Goal: Task Accomplishment & Management: Manage account settings

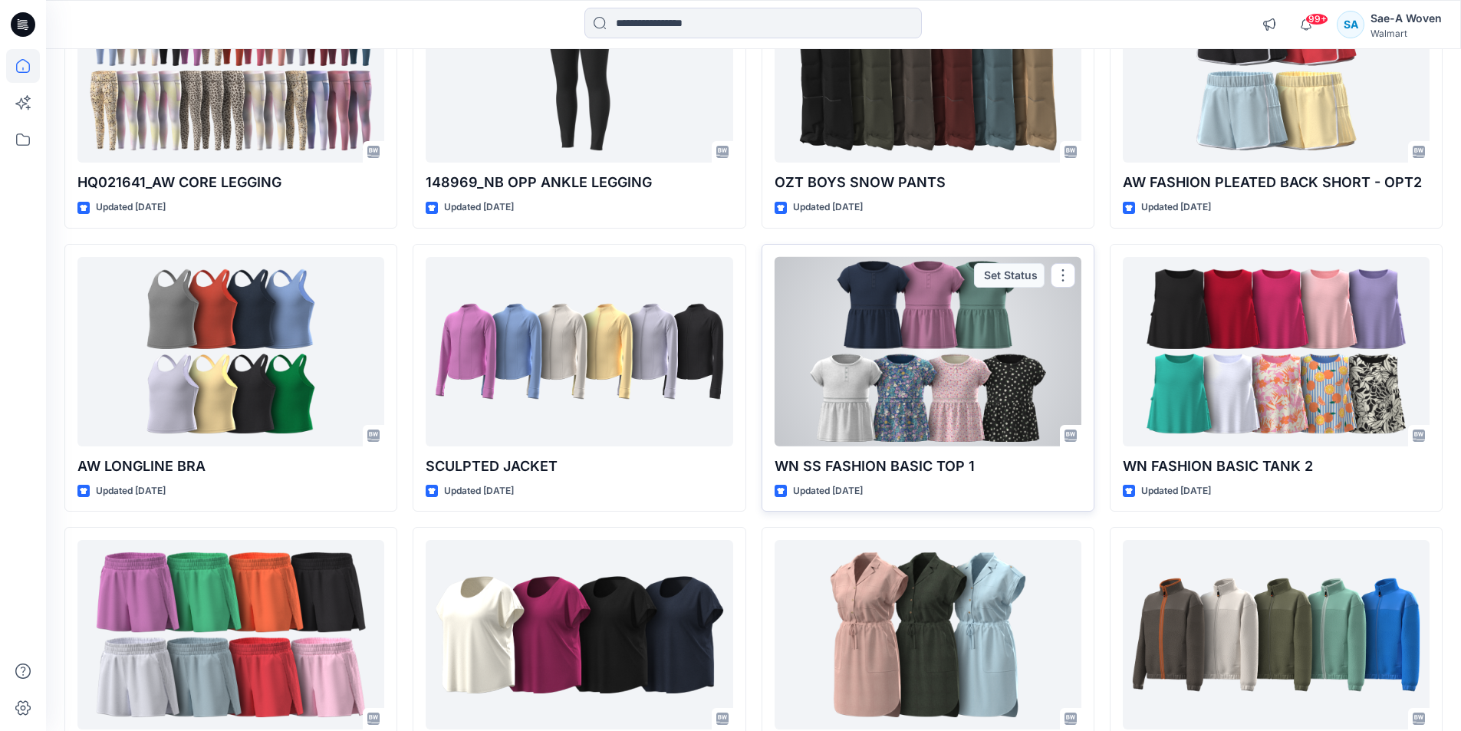
scroll to position [3790, 0]
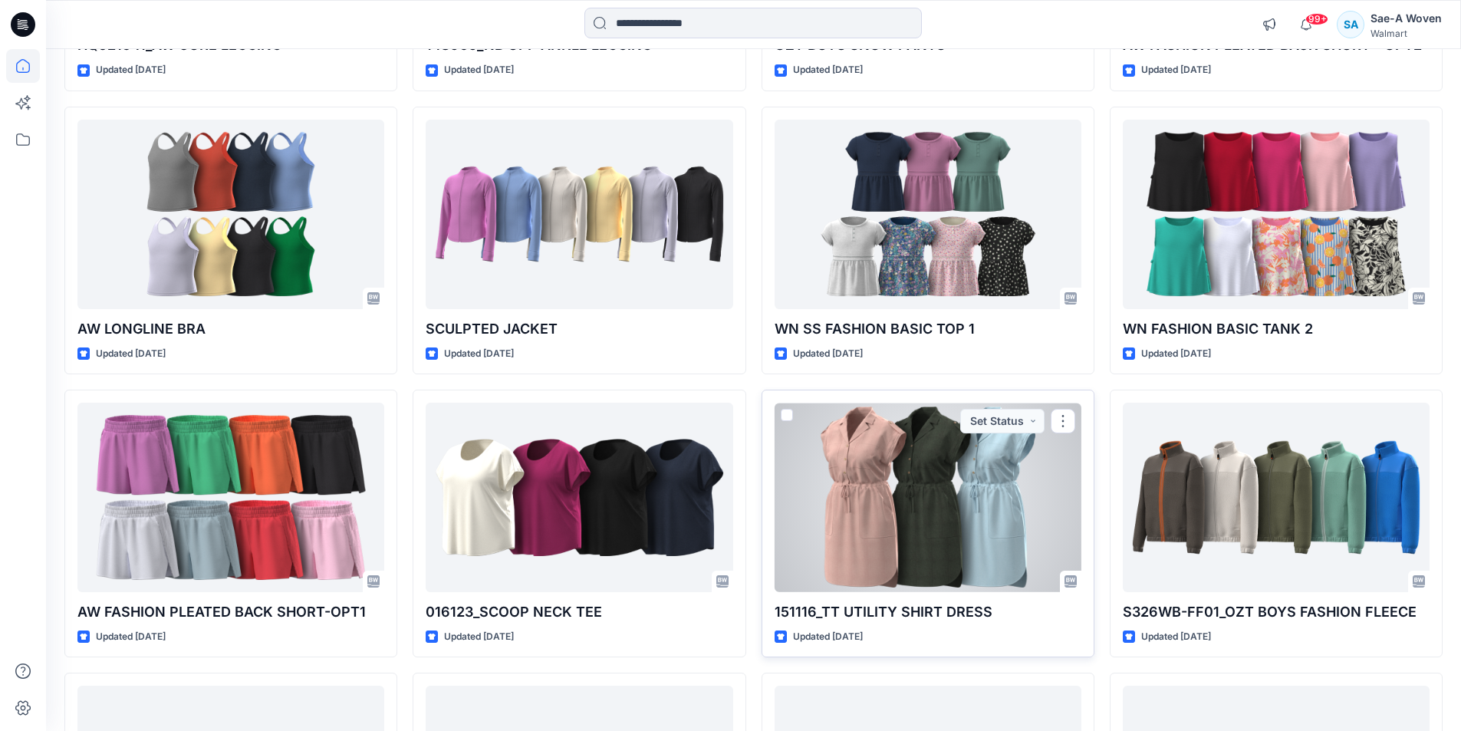
click at [989, 501] on div at bounding box center [928, 497] width 307 height 189
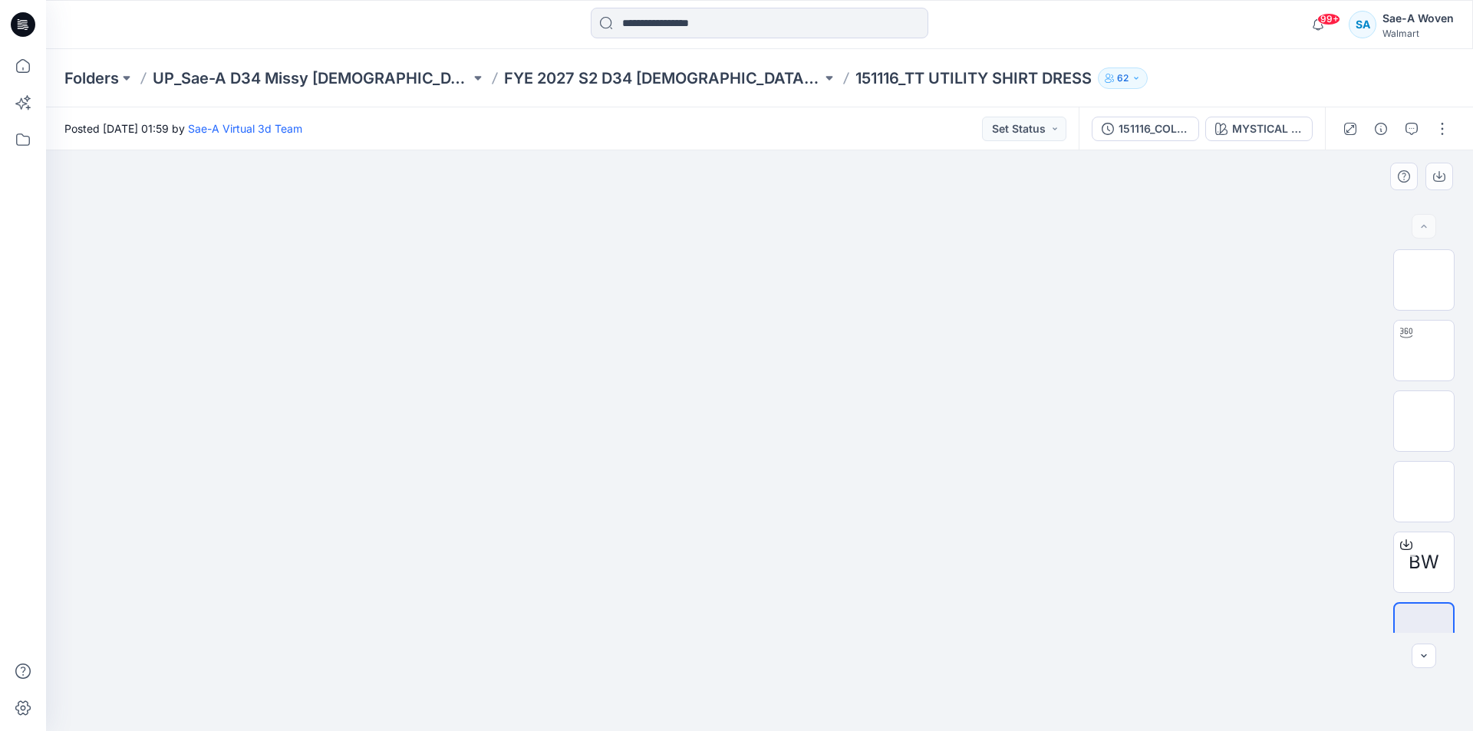
click at [1423, 318] on div "BW" at bounding box center [1423, 440] width 61 height 383
click at [1423, 350] on img at bounding box center [1423, 350] width 0 height 0
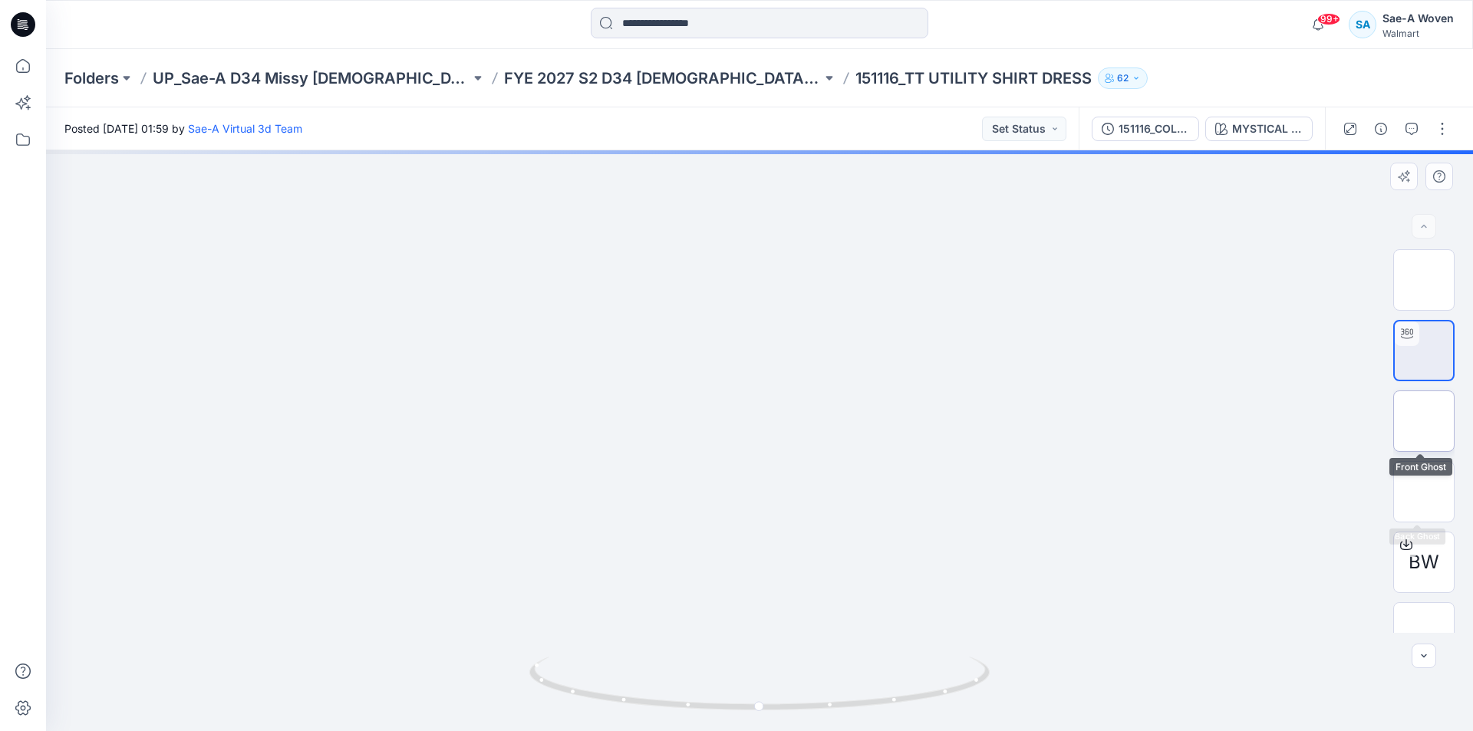
click at [1423, 421] on img at bounding box center [1423, 421] width 0 height 0
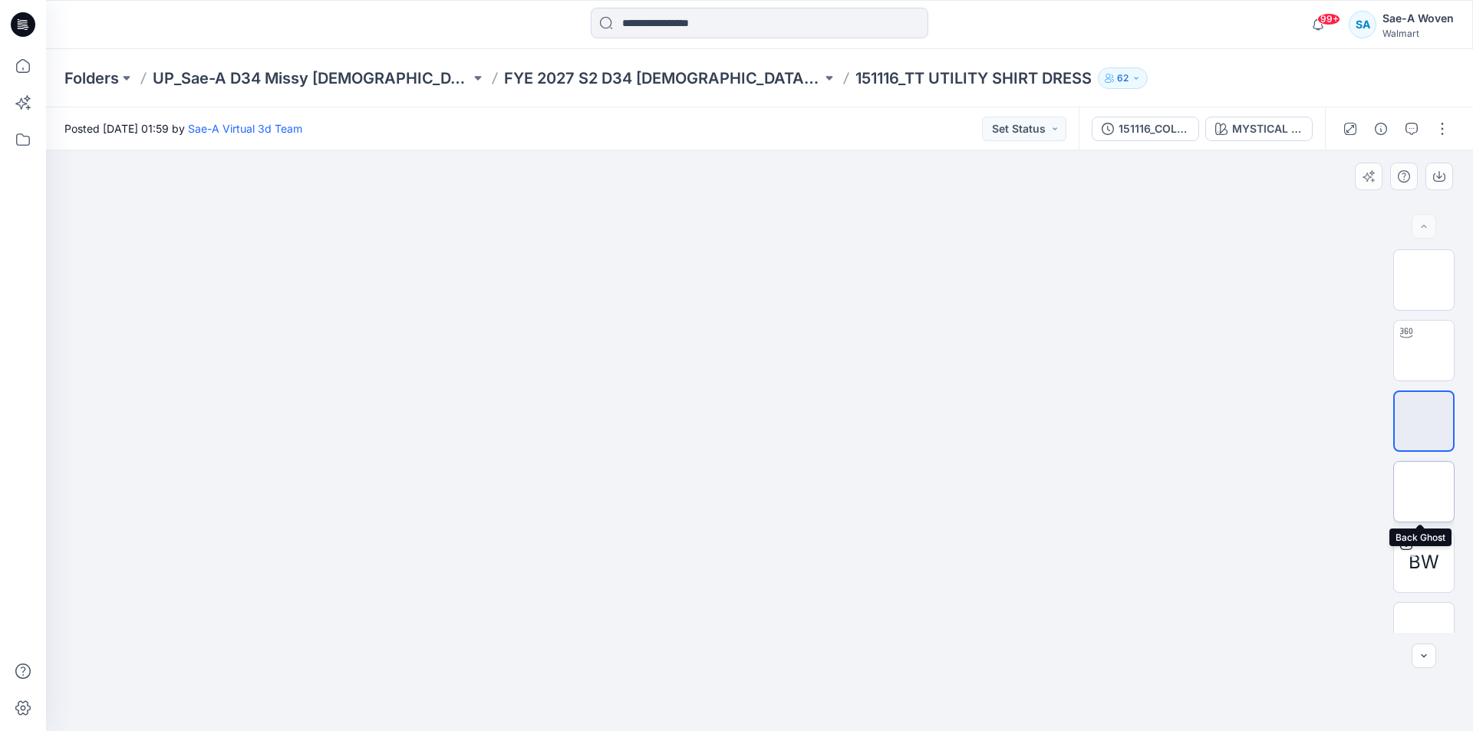
click at [1423, 492] on img at bounding box center [1423, 492] width 0 height 0
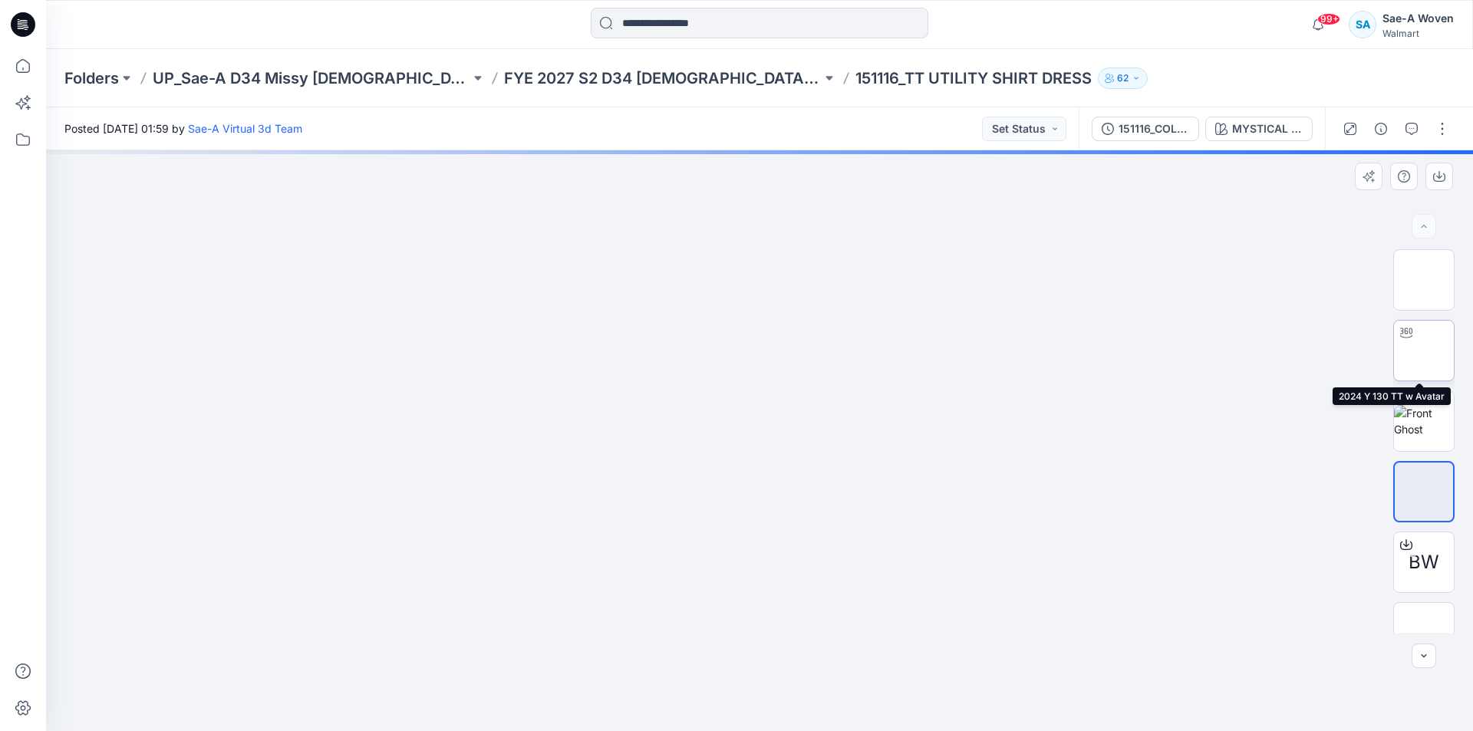
click at [1423, 350] on img at bounding box center [1423, 350] width 0 height 0
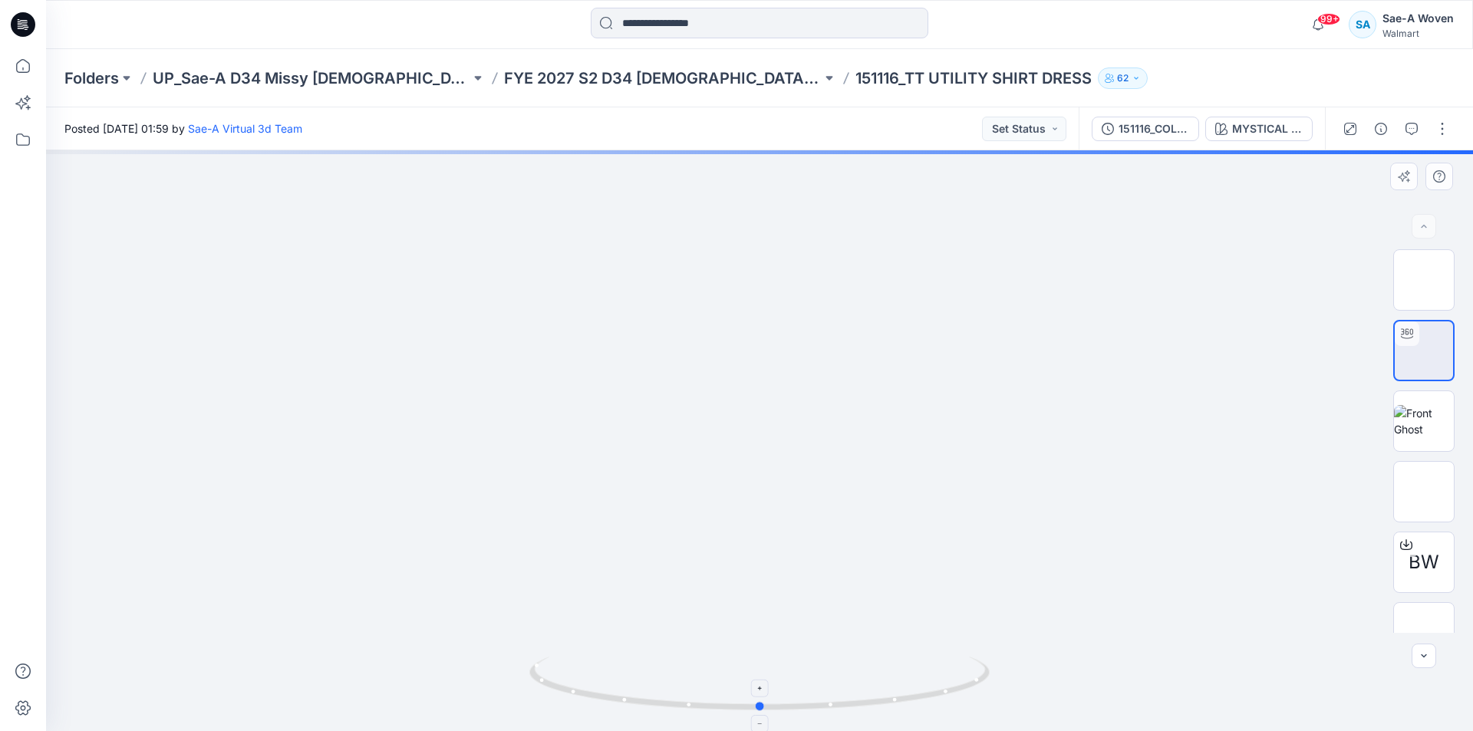
click at [772, 663] on icon at bounding box center [761, 686] width 464 height 58
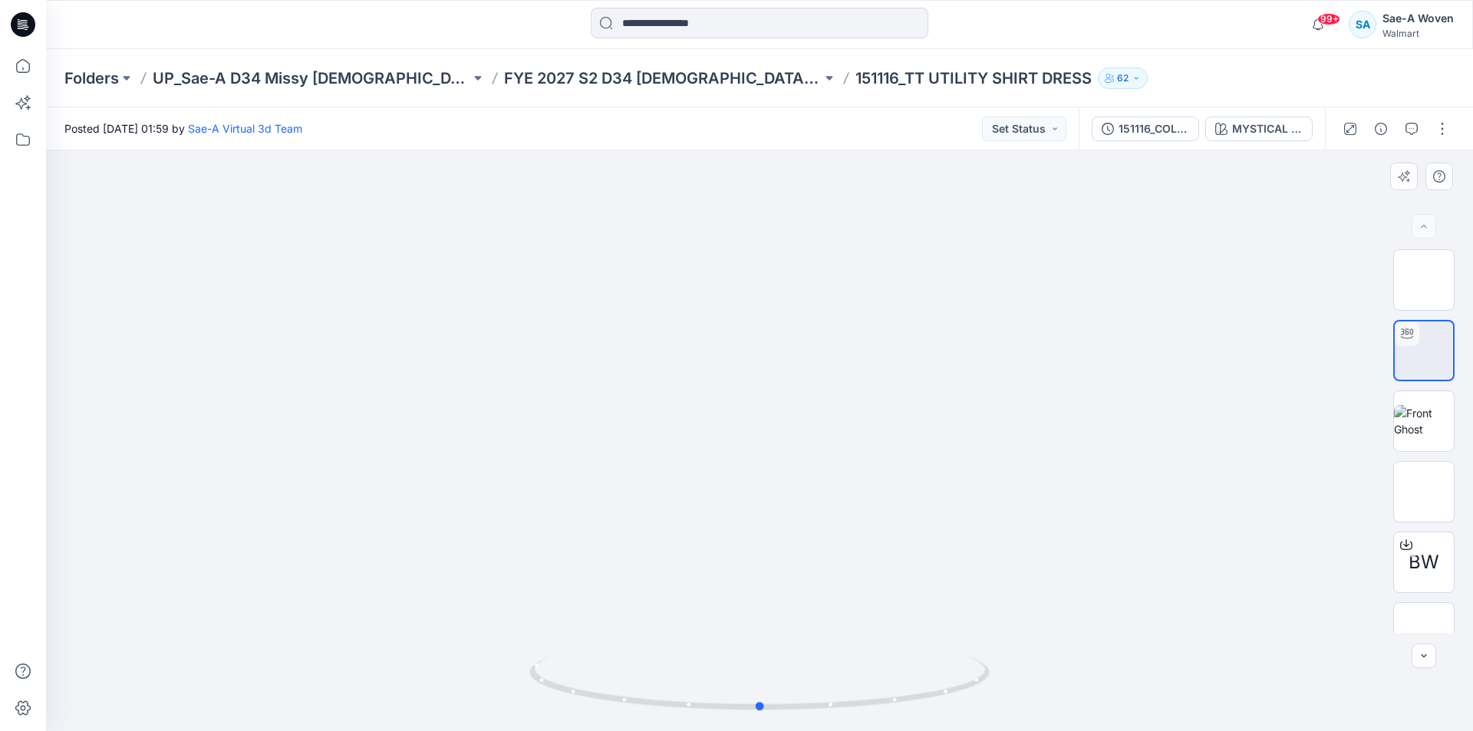
drag, startPoint x: 812, startPoint y: 576, endPoint x: 811, endPoint y: 433, distance: 142.7
click at [812, 433] on div at bounding box center [759, 440] width 1427 height 581
click at [339, 72] on p "UP_Sae-A D34 Missy [DEMOGRAPHIC_DATA] Dresses" at bounding box center [312, 77] width 318 height 21
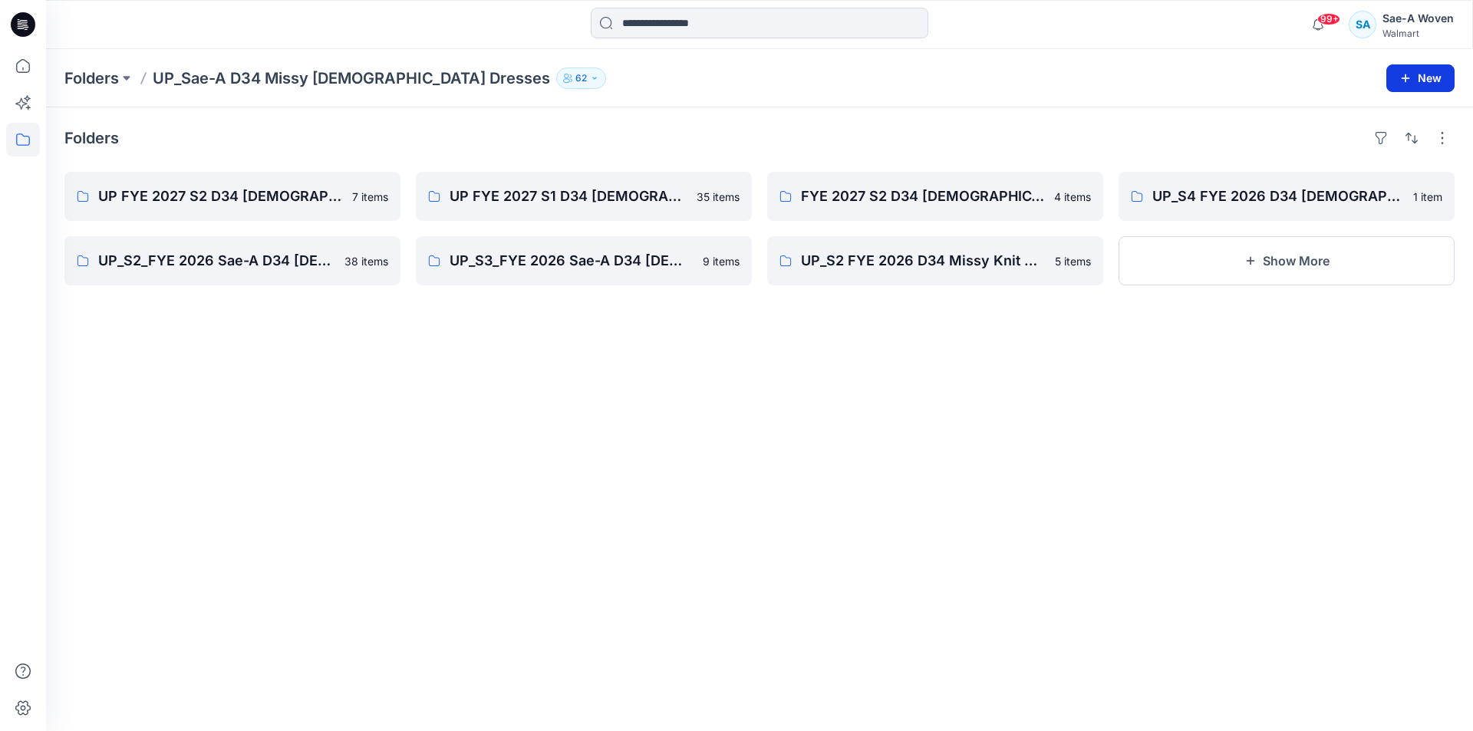
click at [1437, 69] on button "New" at bounding box center [1420, 78] width 68 height 28
click at [1390, 150] on p "New Folder" at bounding box center [1375, 146] width 57 height 16
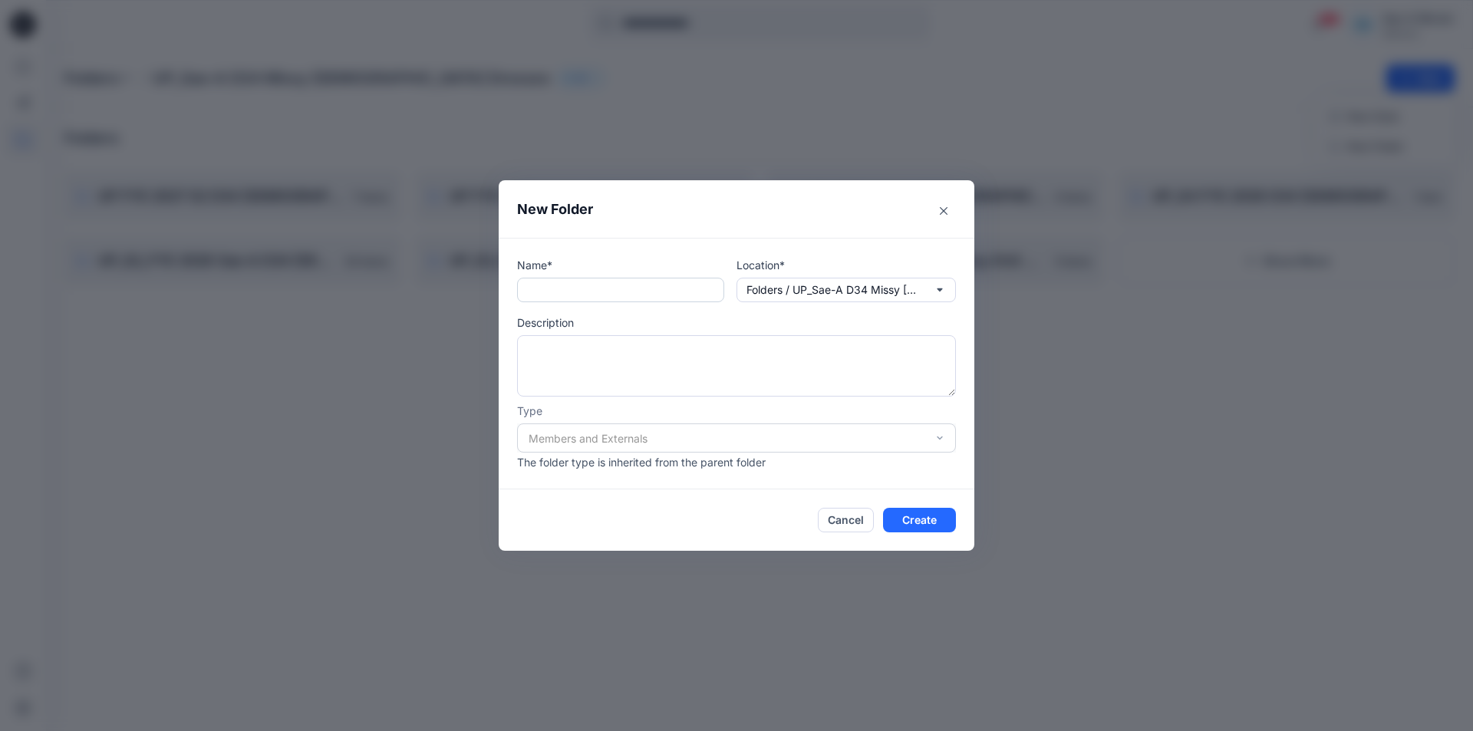
click at [624, 284] on input "text" at bounding box center [620, 290] width 207 height 25
click at [848, 277] on div "Location* Folders / UP_Sae-A D34 Missy [DEMOGRAPHIC_DATA] Dresses" at bounding box center [845, 279] width 219 height 45
click at [850, 284] on p "Folders / UP_Sae-A D34 Missy [DEMOGRAPHIC_DATA] Dresses" at bounding box center [834, 289] width 176 height 17
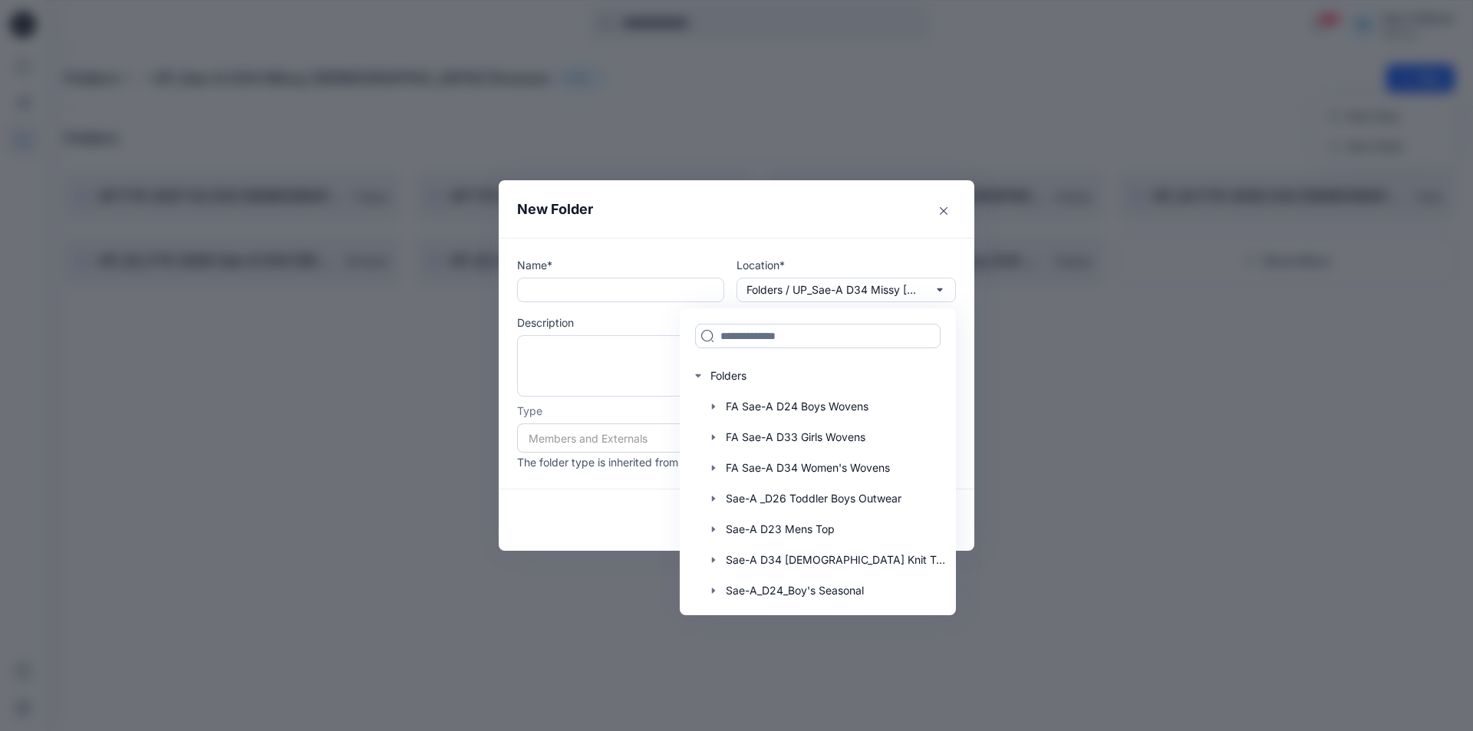
click at [845, 331] on input at bounding box center [817, 336] width 245 height 25
click at [786, 229] on header "New Folder" at bounding box center [737, 209] width 476 height 58
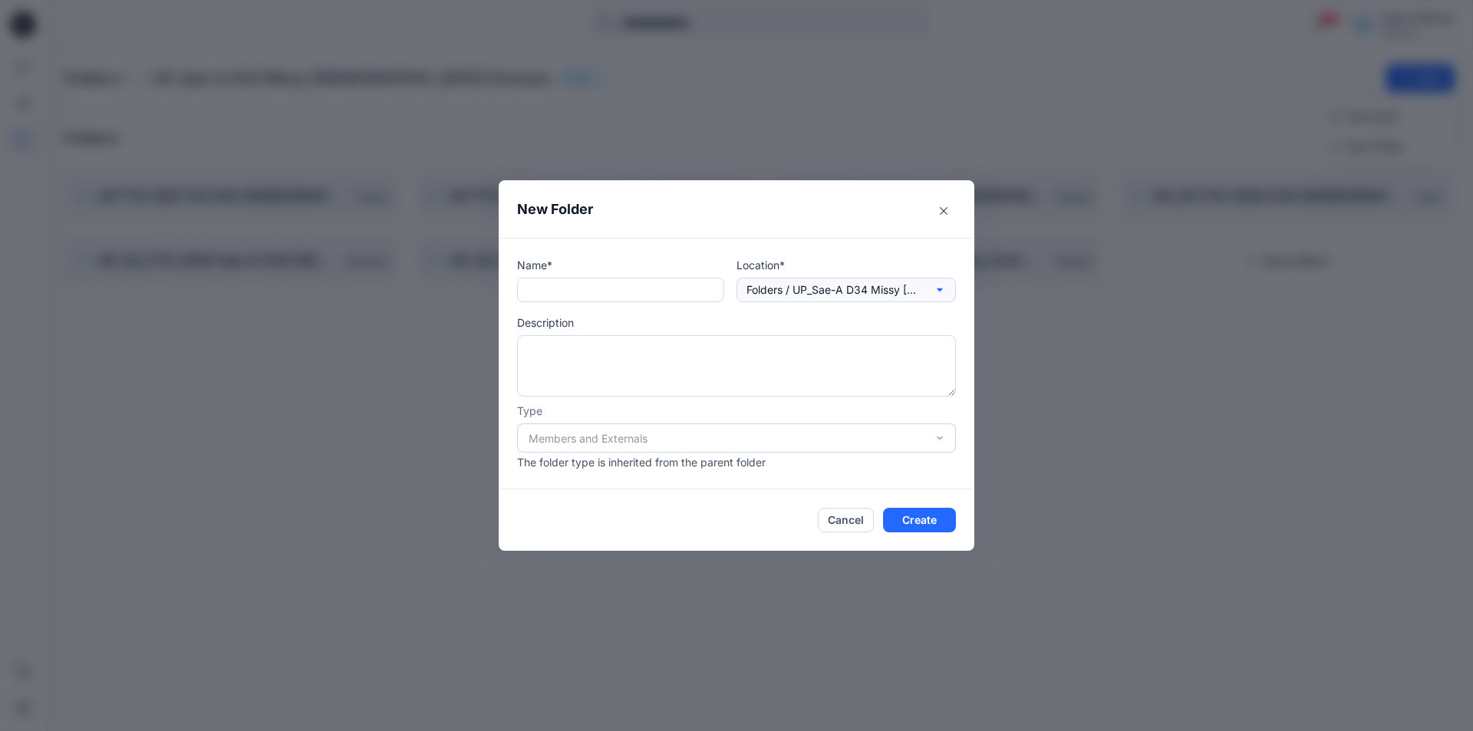
click at [804, 291] on p "Folders / UP_Sae-A D34 Missy [DEMOGRAPHIC_DATA] Dresses" at bounding box center [834, 289] width 176 height 17
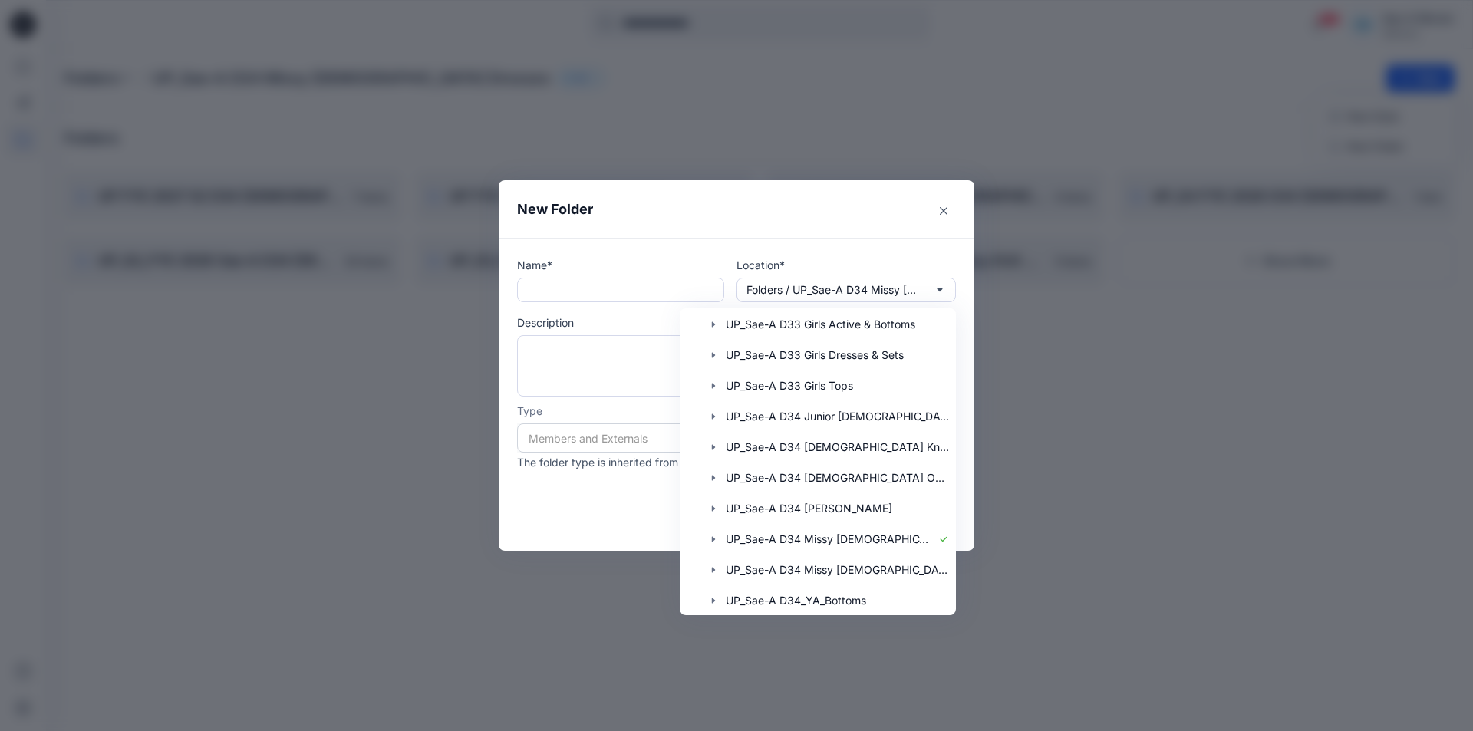
scroll to position [1140, 0]
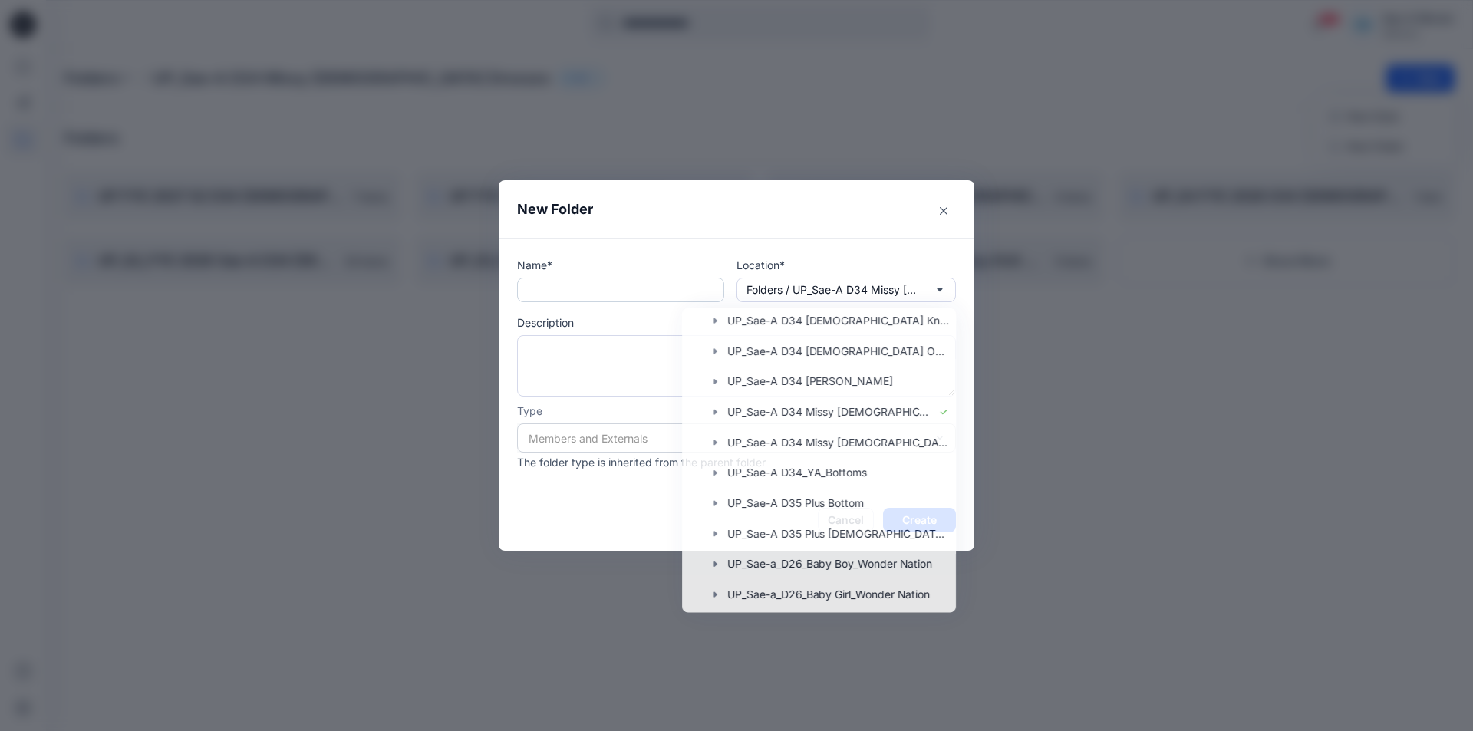
drag, startPoint x: 825, startPoint y: 245, endPoint x: 629, endPoint y: 287, distance: 200.8
click at [824, 245] on div "Name* Location* Folders / UP_Sae-A D34 Missy [DEMOGRAPHIC_DATA] Dresses Folders…" at bounding box center [737, 364] width 476 height 252
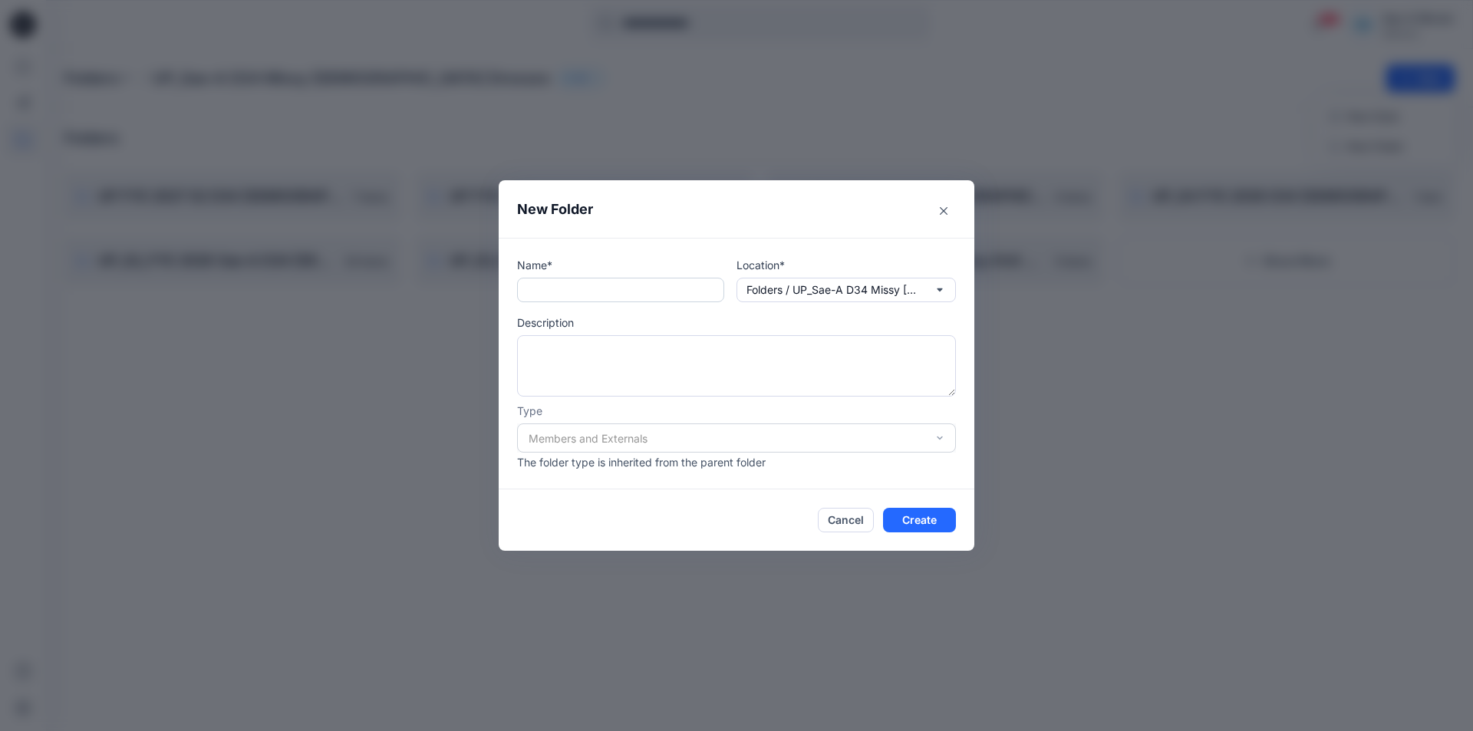
click at [622, 288] on input "text" at bounding box center [620, 290] width 207 height 25
type input "**********"
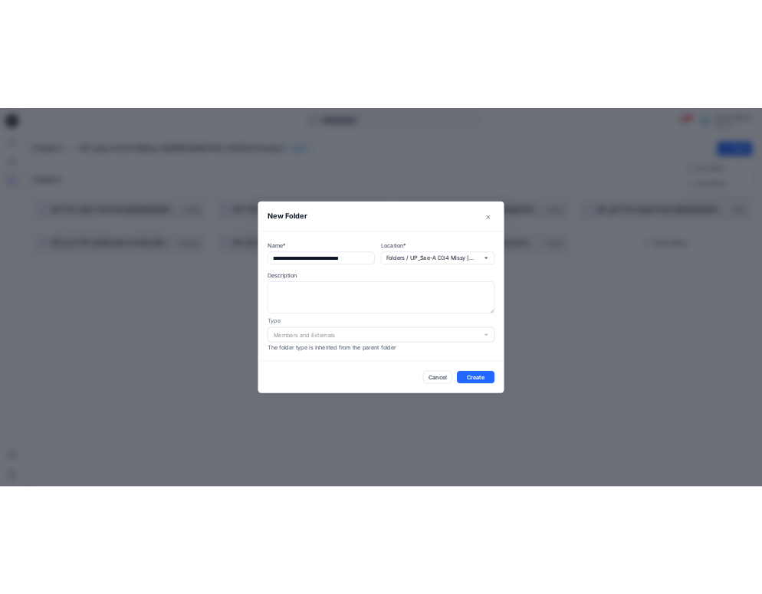
scroll to position [0, 0]
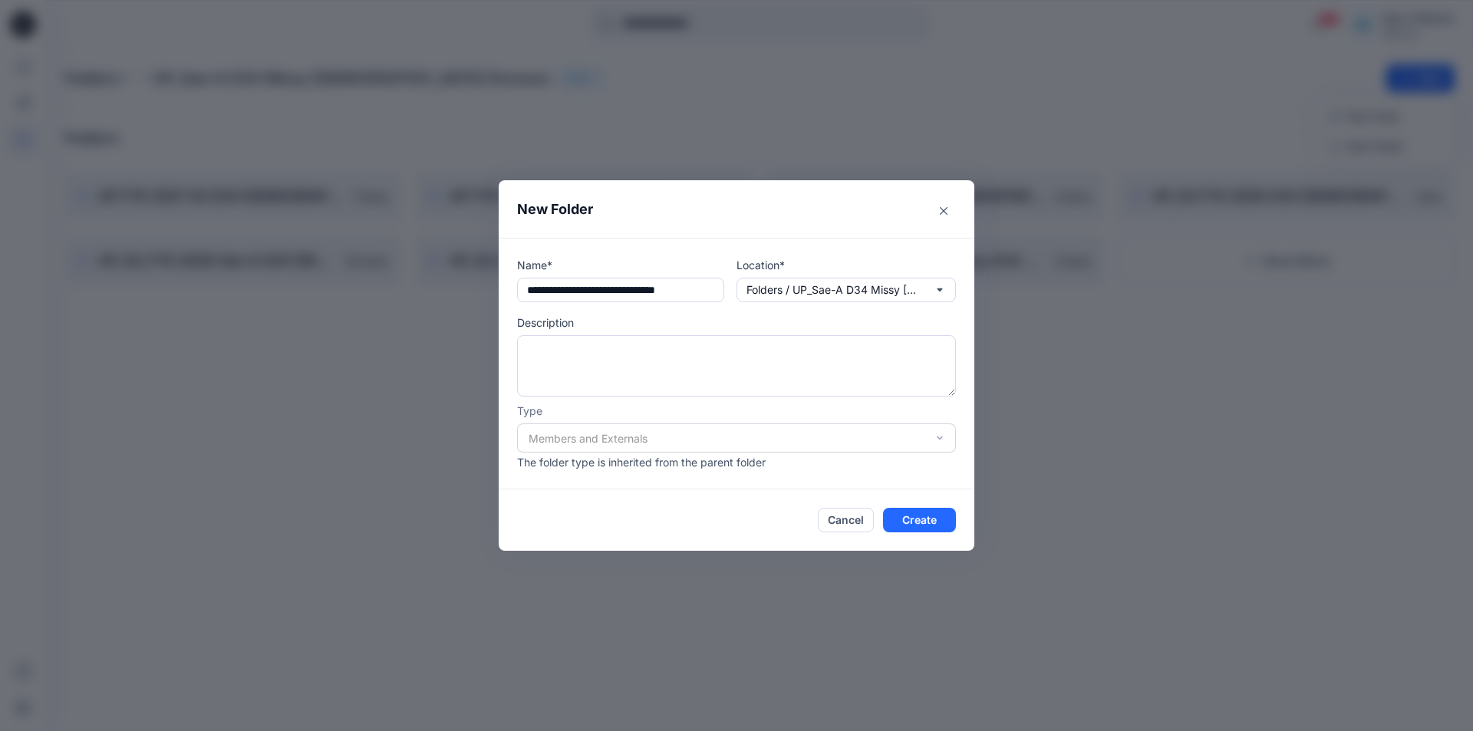
click at [787, 429] on div "Members and Externals" at bounding box center [736, 437] width 439 height 29
click at [910, 524] on button "Create" at bounding box center [919, 520] width 73 height 25
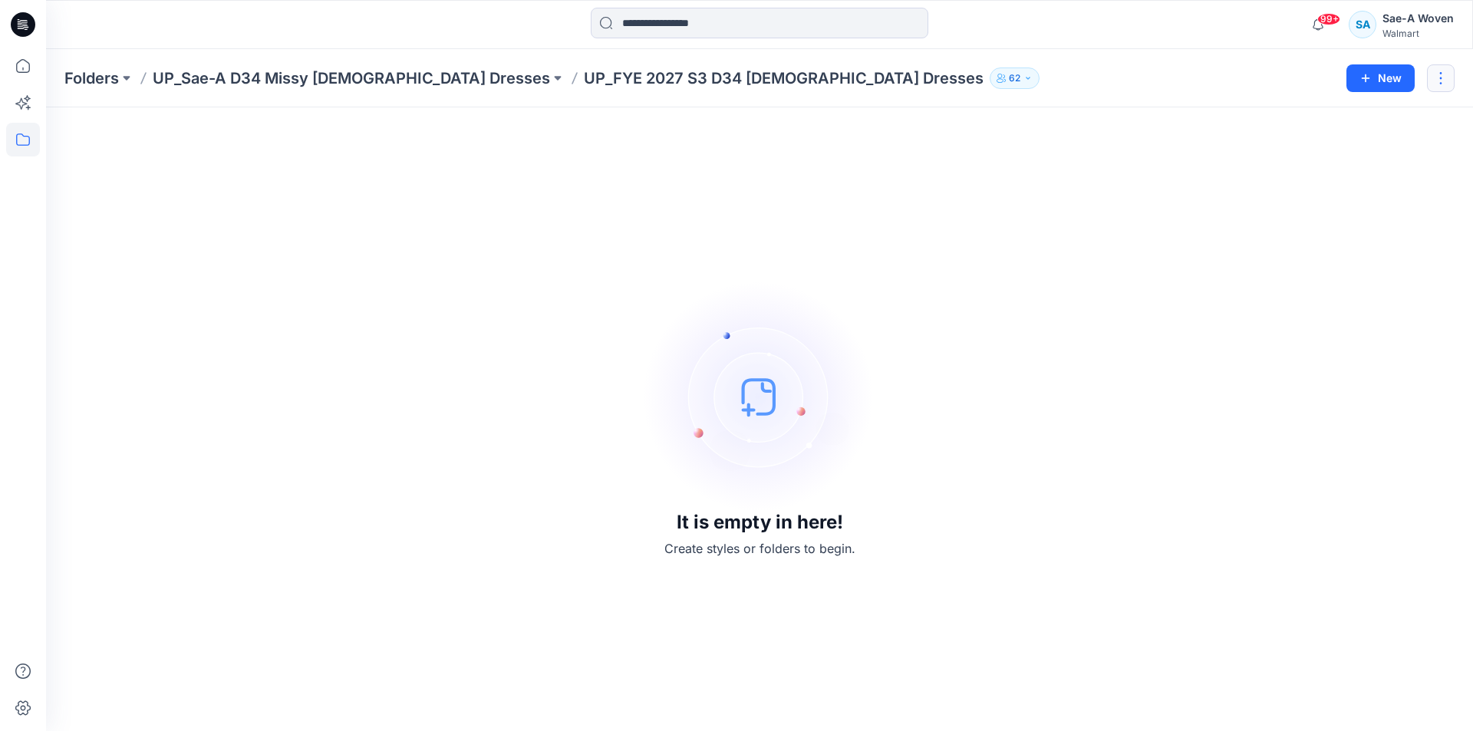
click at [1449, 86] on button "button" at bounding box center [1441, 78] width 28 height 28
click at [1296, 334] on div "It is empty in here! Create styles or folders to begin." at bounding box center [759, 419] width 1390 height 587
click at [1098, 357] on div "It is empty in here! Create styles or folders to begin." at bounding box center [759, 419] width 1390 height 587
click at [396, 292] on div "It is empty in here! Create styles or folders to begin." at bounding box center [759, 419] width 1390 height 587
